Goal: Task Accomplishment & Management: Manage account settings

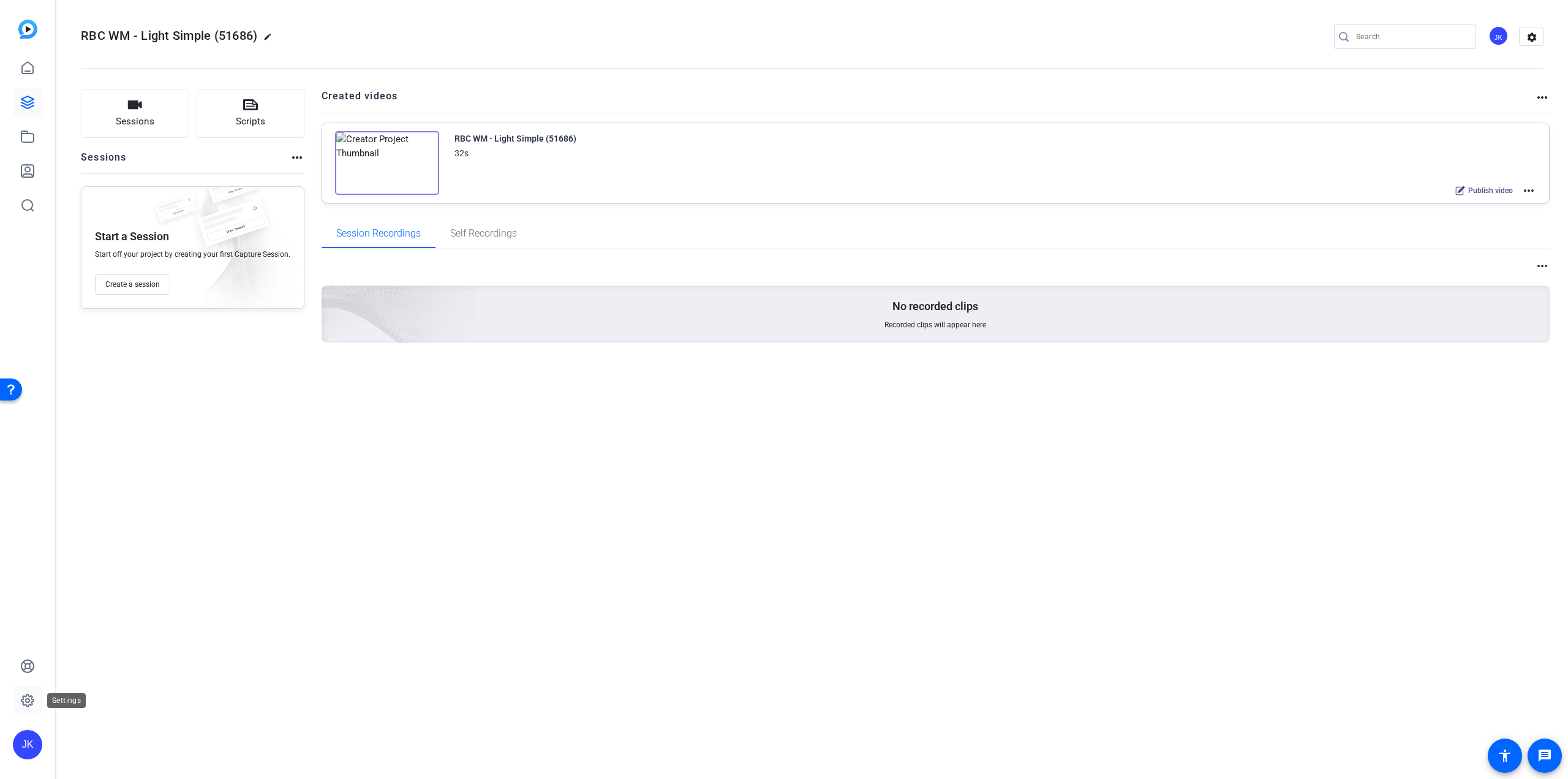
click at [30, 704] on icon at bounding box center [27, 700] width 13 height 13
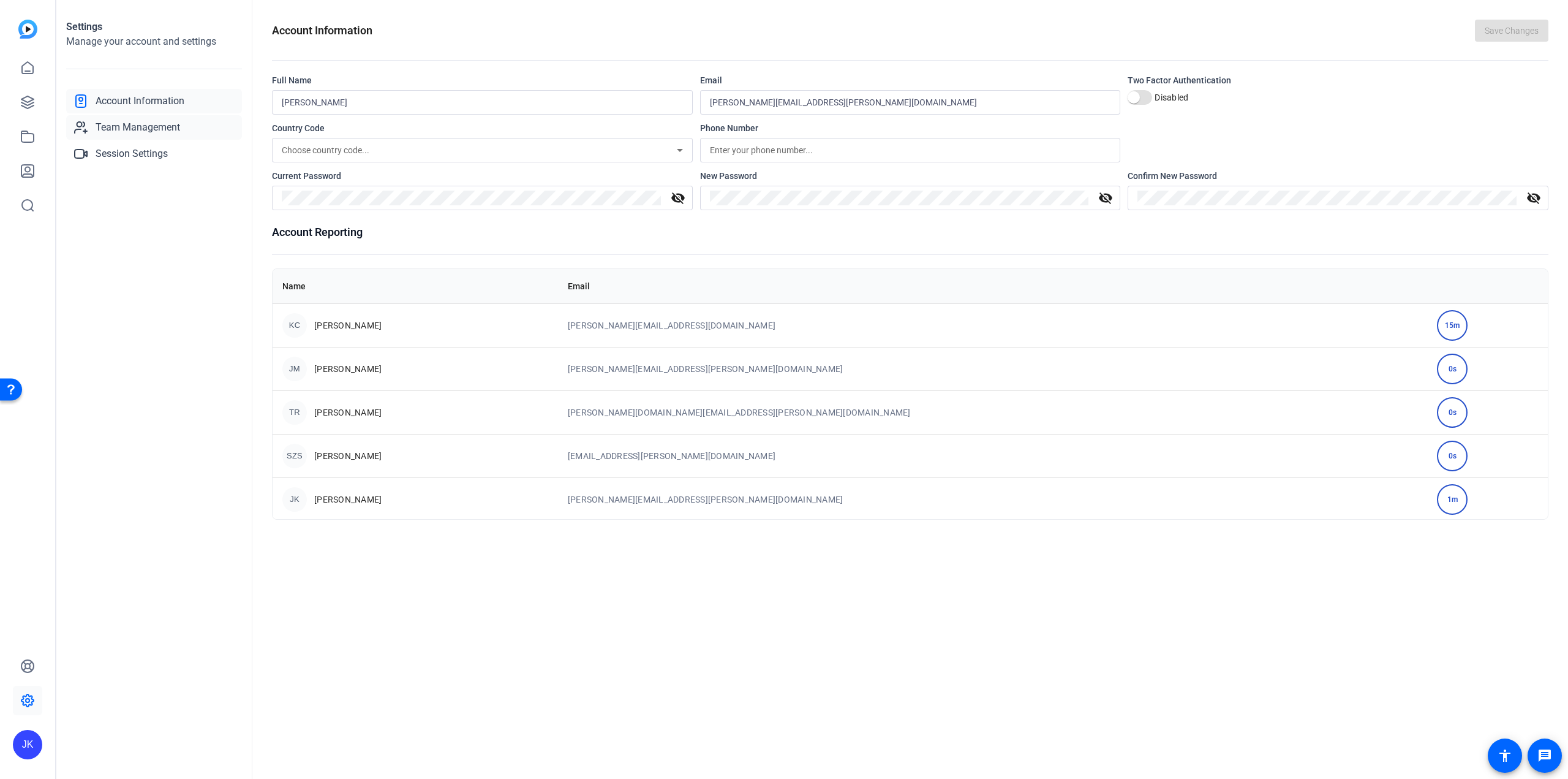
click at [122, 125] on span "Team Management" at bounding box center [138, 127] width 85 height 14
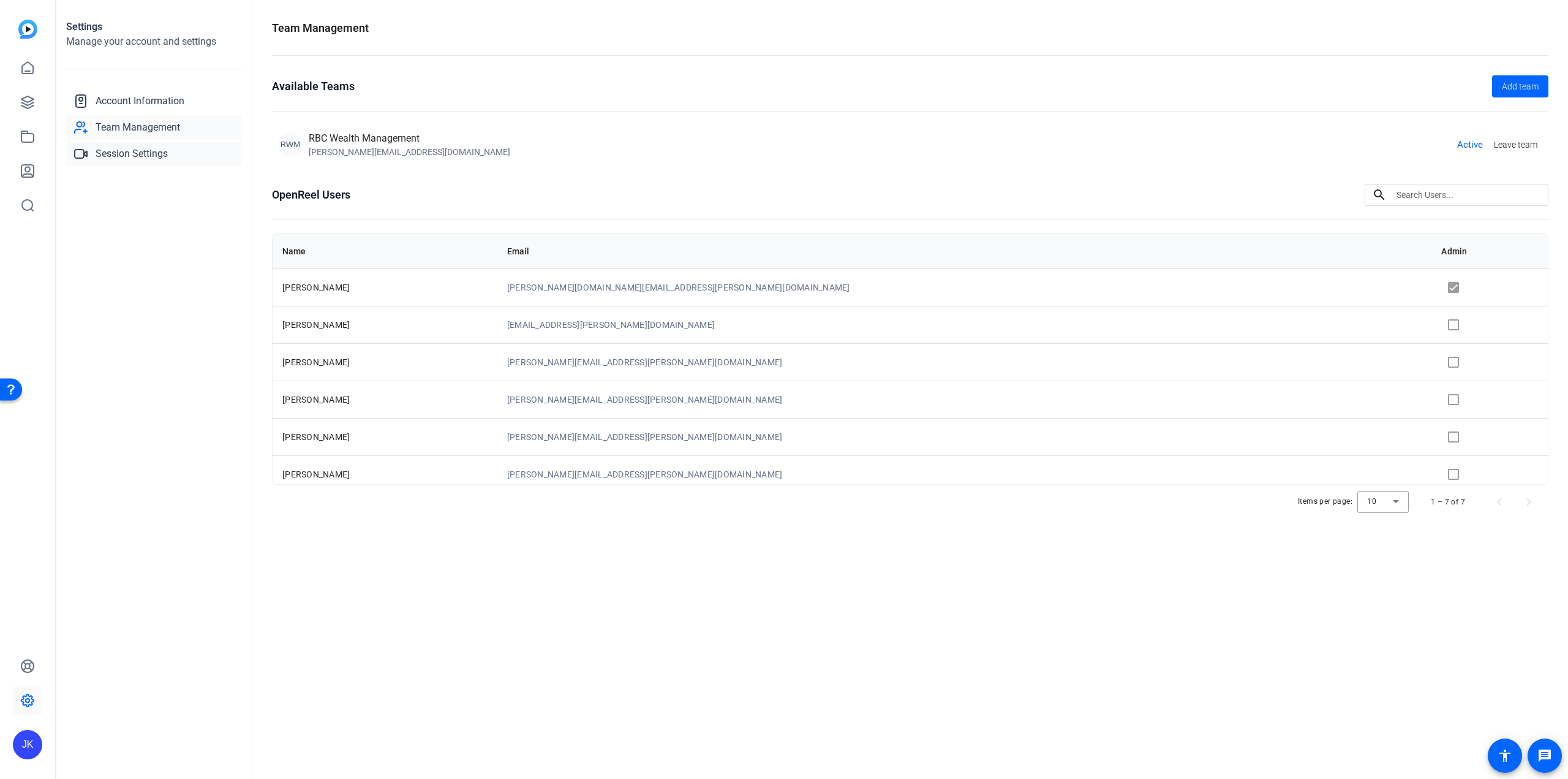
click at [130, 159] on span "Session Settings" at bounding box center [131, 153] width 72 height 14
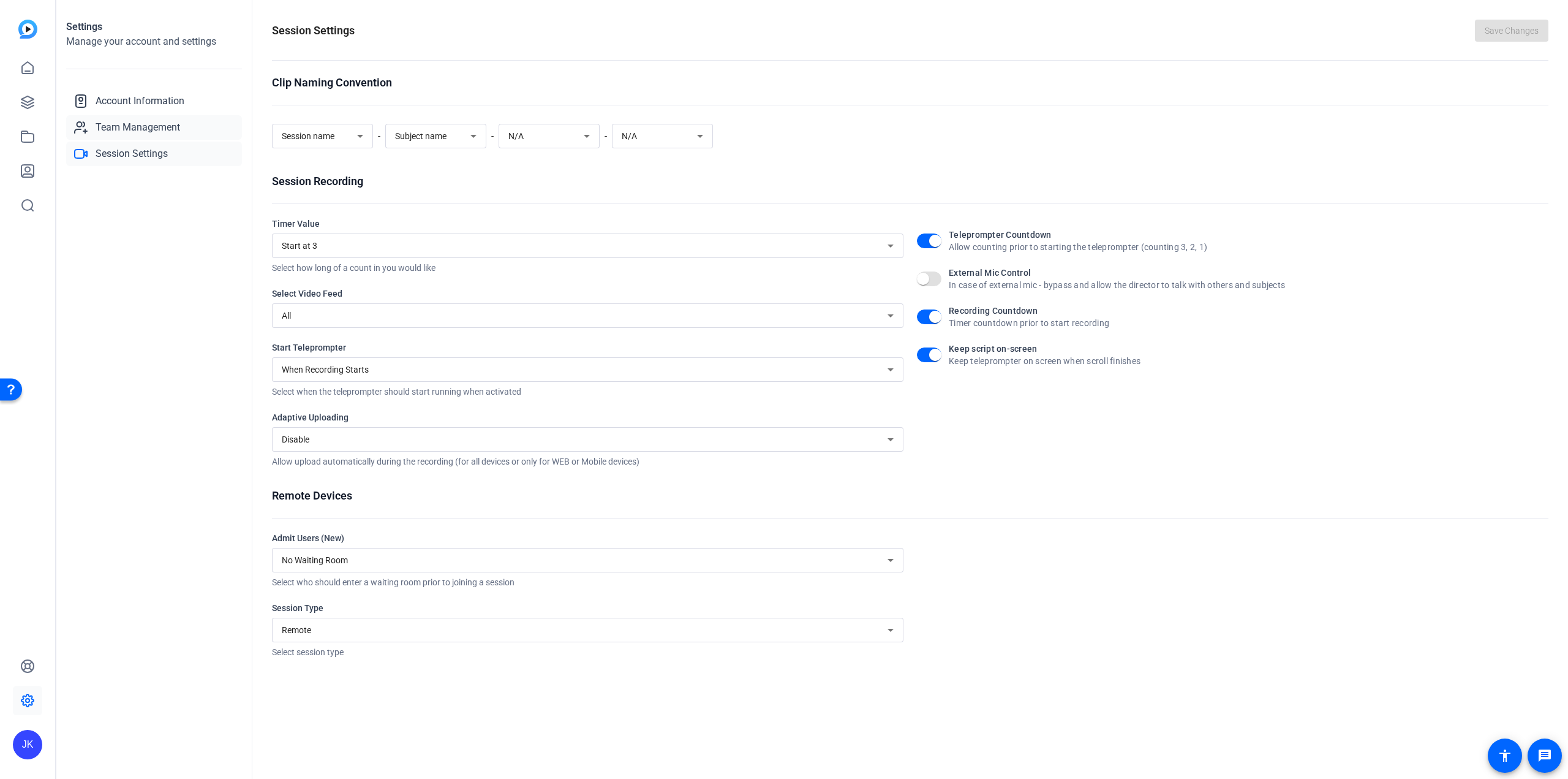
click at [128, 126] on span "Team Management" at bounding box center [138, 127] width 85 height 14
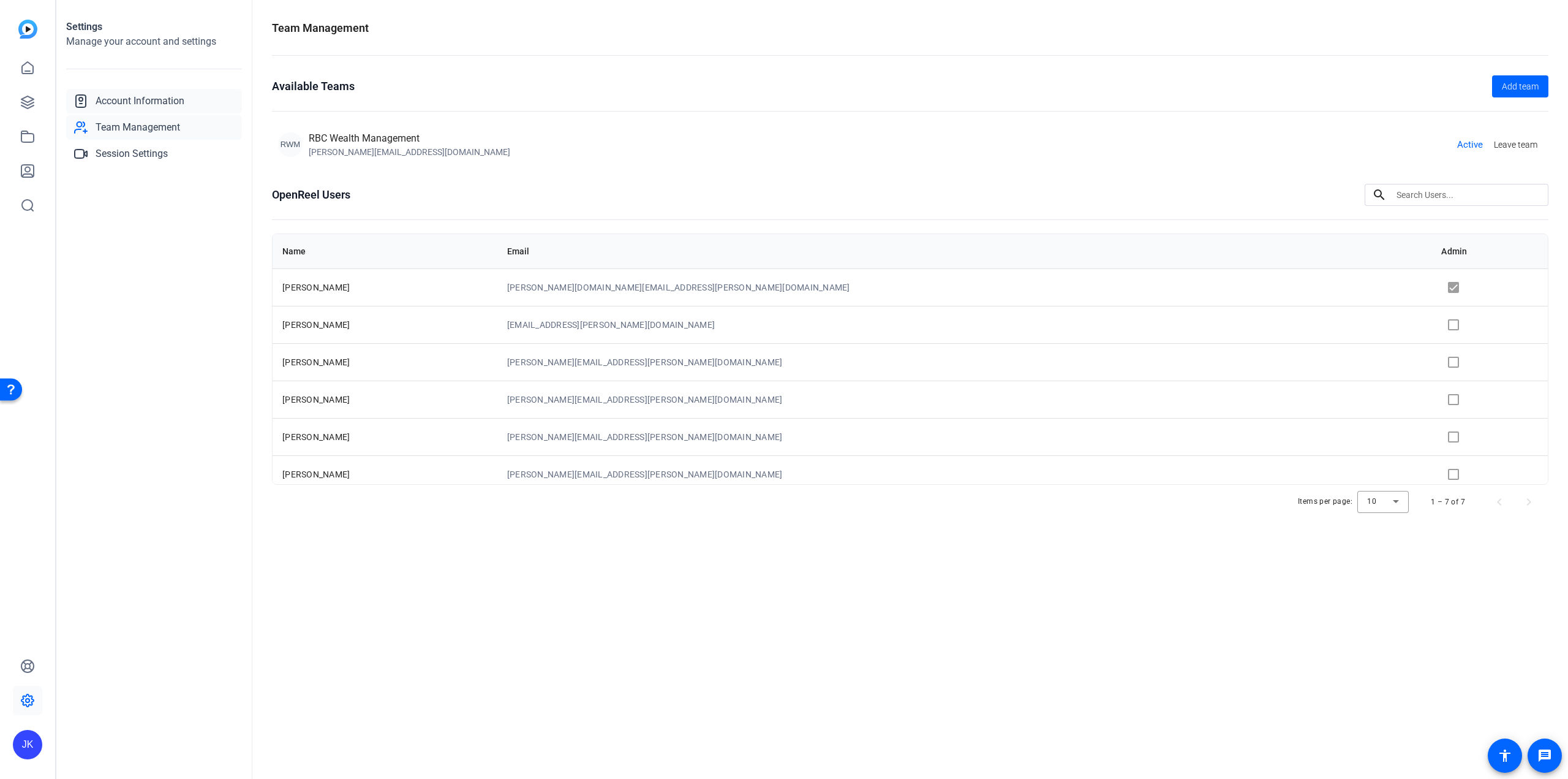
click at [145, 100] on span "Account Information" at bounding box center [140, 100] width 89 height 14
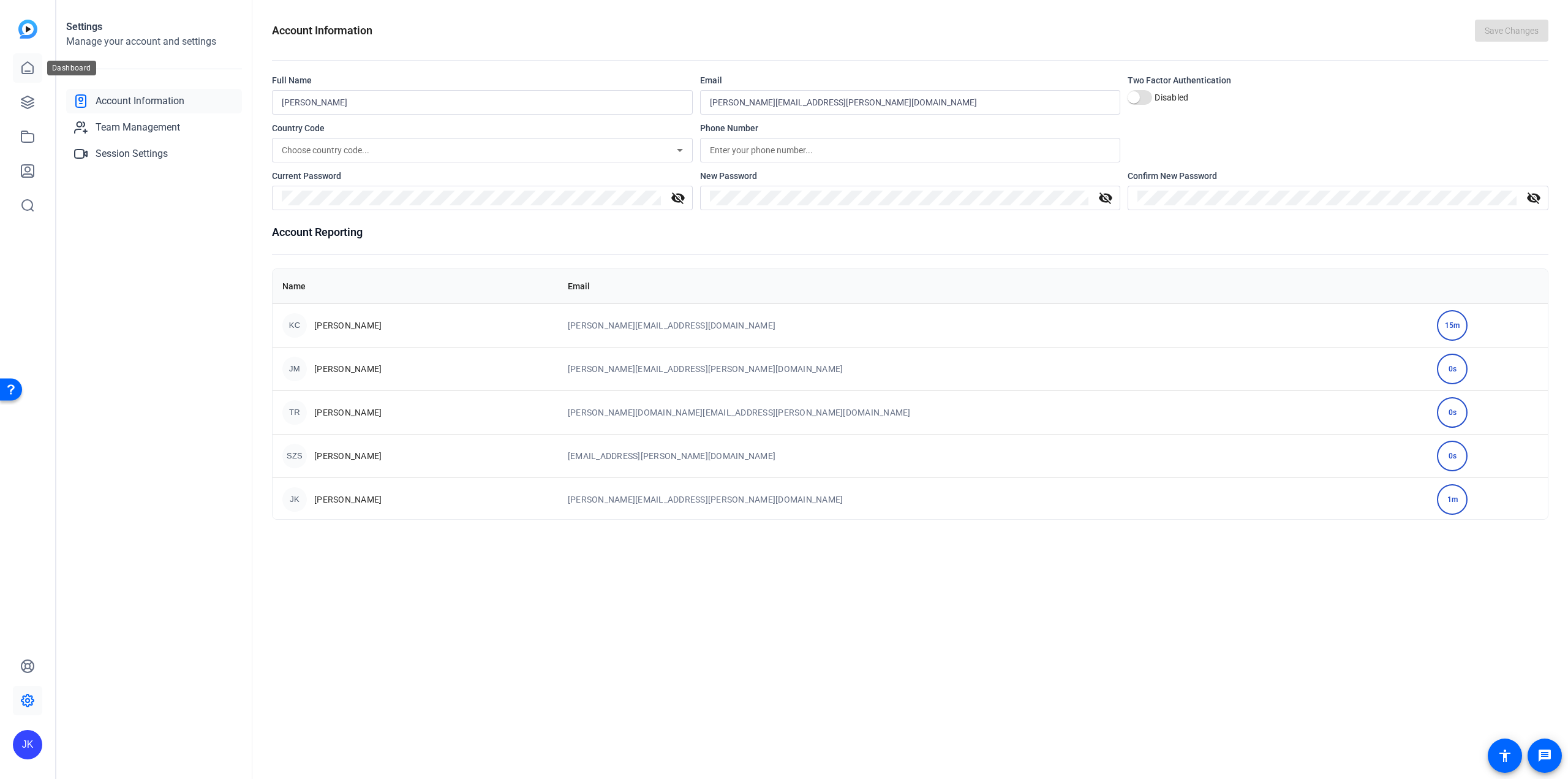
click at [24, 68] on icon at bounding box center [27, 67] width 14 height 14
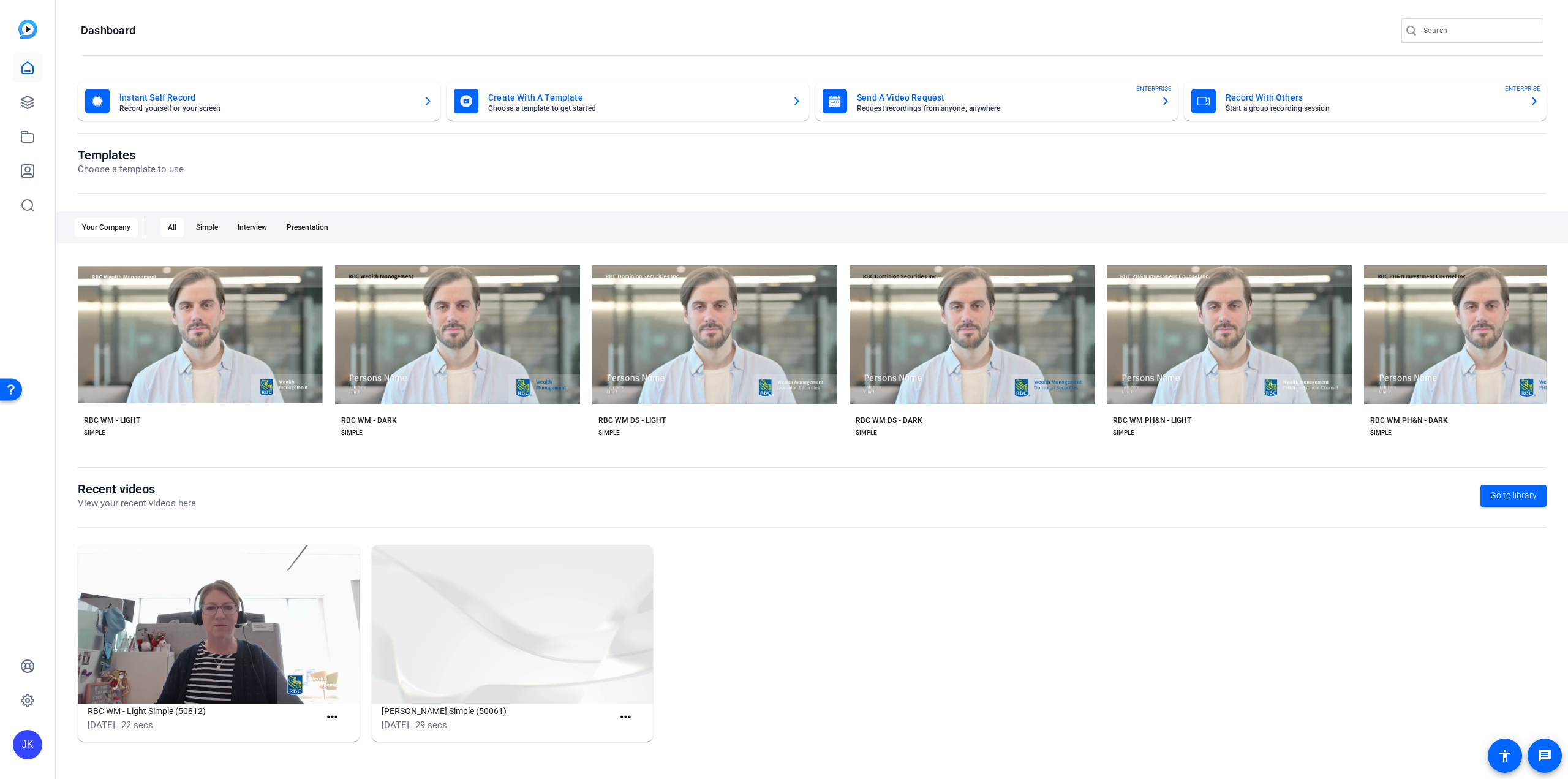
click at [947, 105] on mat-card-subtitle "Request recordings from anyone, anywhere" at bounding box center [1003, 109] width 294 height 8
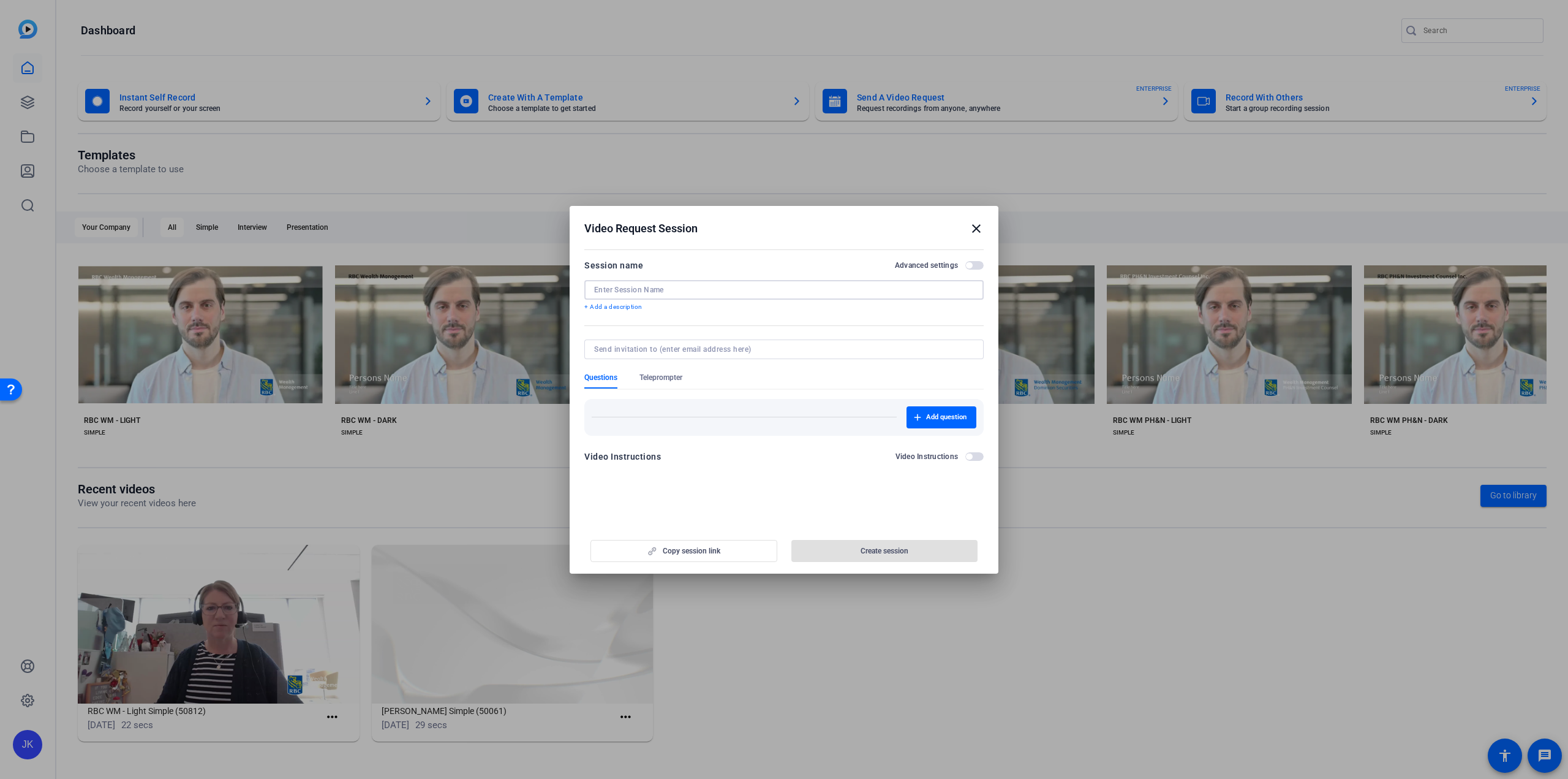
click at [671, 292] on input at bounding box center [784, 290] width 379 height 10
click at [974, 230] on mat-icon "close" at bounding box center [976, 228] width 14 height 14
